Goal: Use online tool/utility: Utilize a website feature to perform a specific function

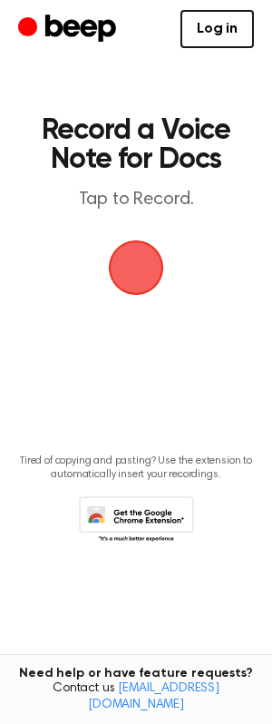
click at [141, 275] on span "button" at bounding box center [135, 267] width 67 height 67
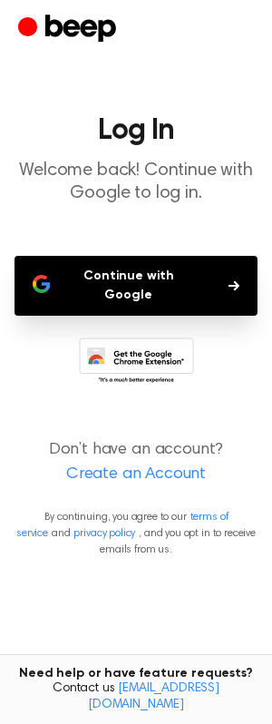
click at [144, 285] on button "Continue with Google" at bounding box center [136, 286] width 243 height 60
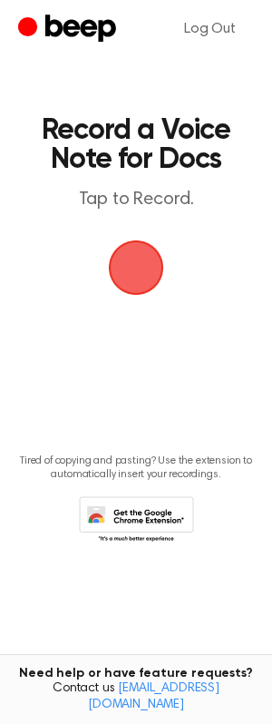
drag, startPoint x: 92, startPoint y: 270, endPoint x: 127, endPoint y: 267, distance: 35.5
click at [127, 267] on span "button" at bounding box center [135, 267] width 67 height 67
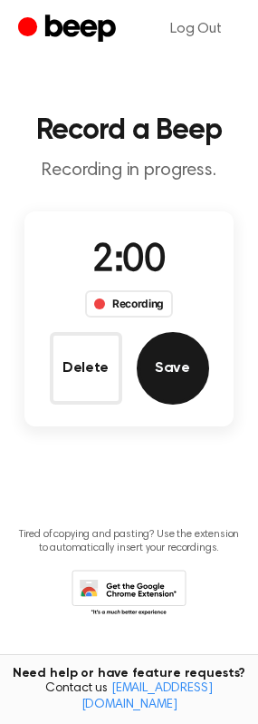
click at [178, 355] on button "Save" at bounding box center [173, 368] width 73 height 73
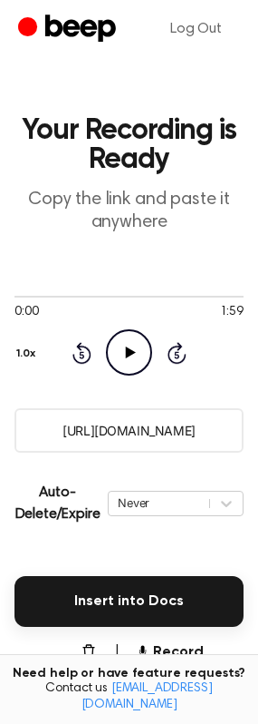
click at [80, 435] on input "[URL][DOMAIN_NAME]" at bounding box center [129, 430] width 229 height 44
